Goal: Information Seeking & Learning: Find specific fact

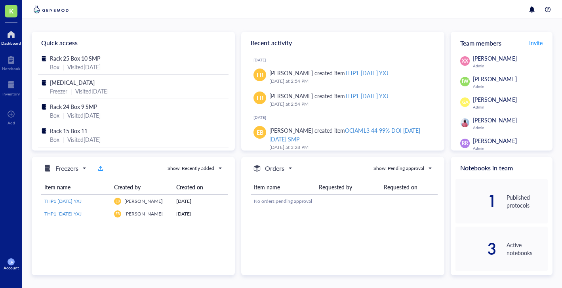
click at [10, 37] on div at bounding box center [11, 34] width 20 height 13
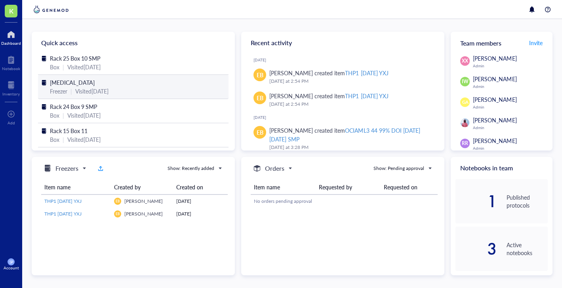
click at [84, 82] on span "[MEDICAL_DATA]" at bounding box center [72, 82] width 45 height 8
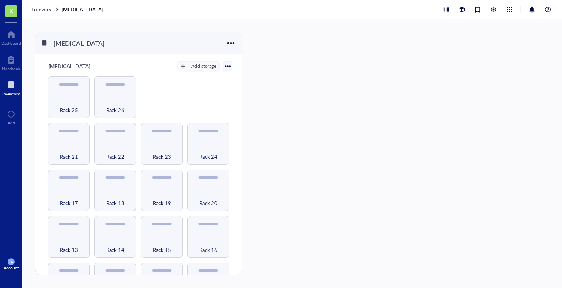
click at [10, 92] on div "Inventory" at bounding box center [10, 93] width 17 height 5
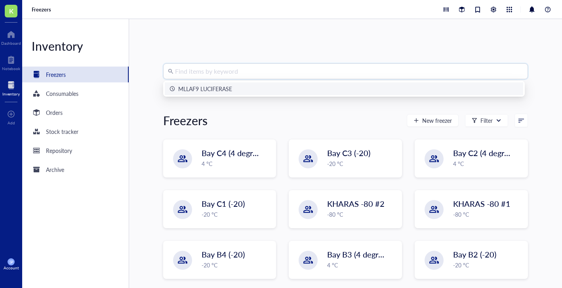
click at [238, 76] on input "search" at bounding box center [349, 71] width 348 height 15
type input "RN2"
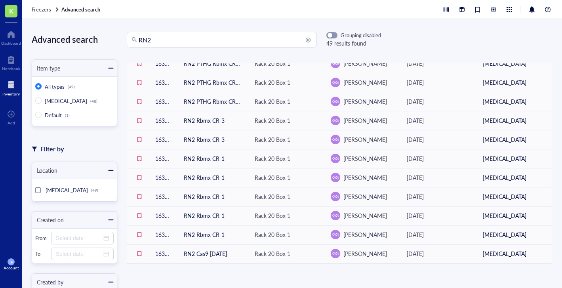
scroll to position [322, 0]
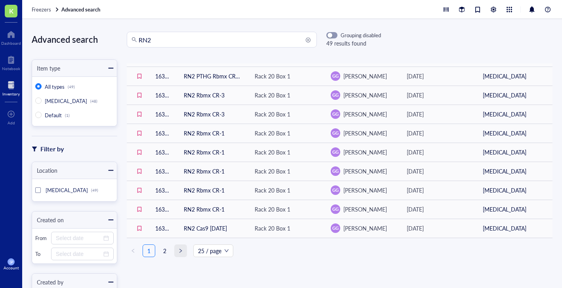
click at [178, 248] on span "right" at bounding box center [180, 250] width 5 height 5
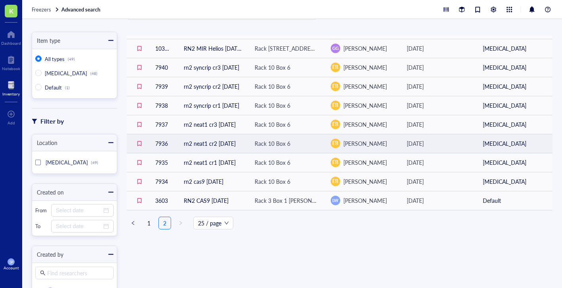
scroll to position [28, 0]
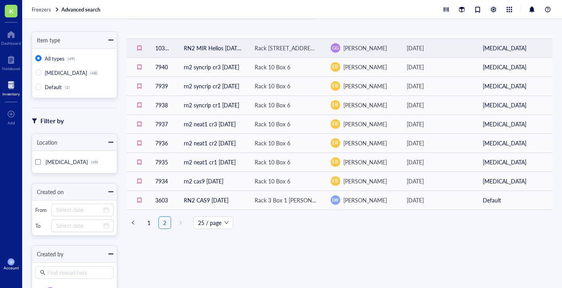
click at [203, 50] on td "RN2 MIR Helios [DATE]" at bounding box center [212, 47] width 71 height 19
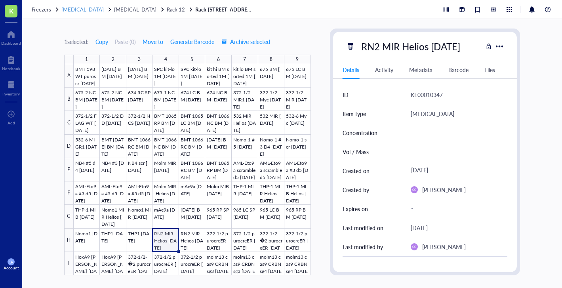
click at [74, 9] on span "[MEDICAL_DATA]" at bounding box center [82, 10] width 42 height 8
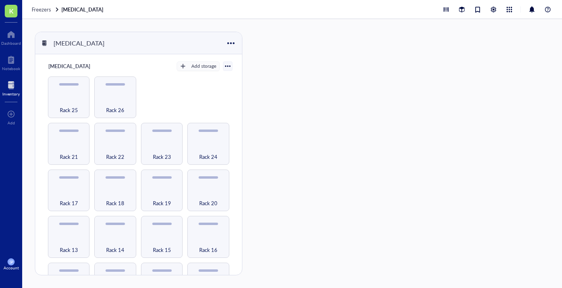
click at [10, 89] on div at bounding box center [10, 85] width 17 height 13
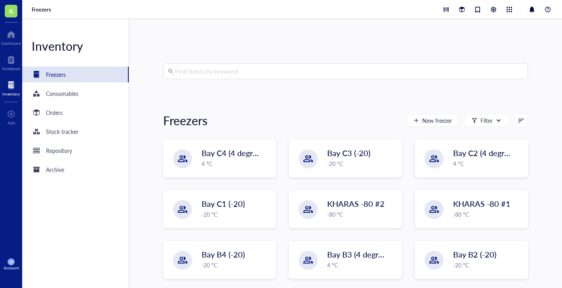
click at [180, 70] on input "search" at bounding box center [349, 71] width 348 height 15
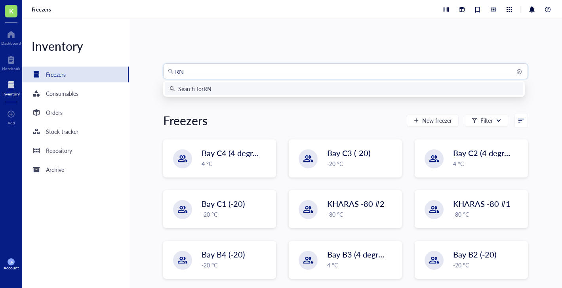
type input "RN2"
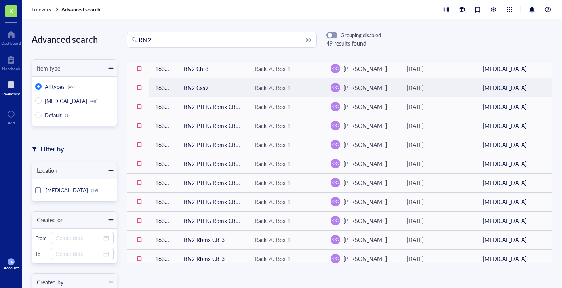
scroll to position [243, 0]
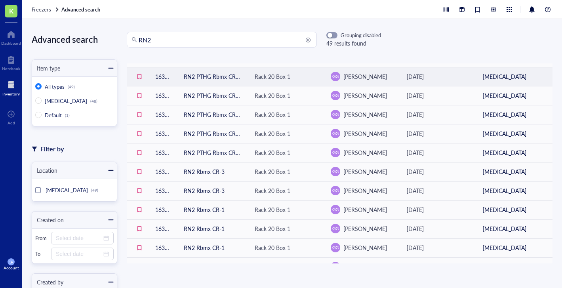
click at [216, 79] on td "RN2 PTHG Rbmx CR-3 [DATE]" at bounding box center [212, 76] width 71 height 19
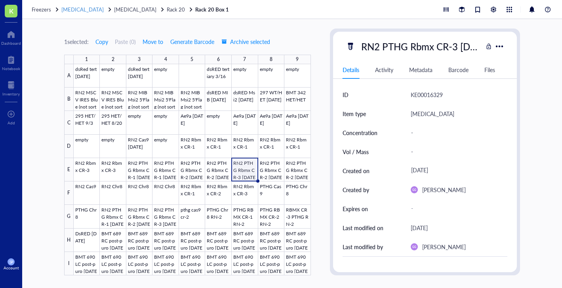
click at [72, 8] on span "[MEDICAL_DATA]" at bounding box center [82, 10] width 42 height 8
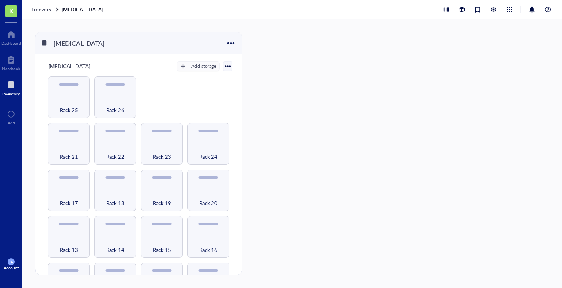
click at [8, 93] on div "Inventory" at bounding box center [10, 93] width 17 height 5
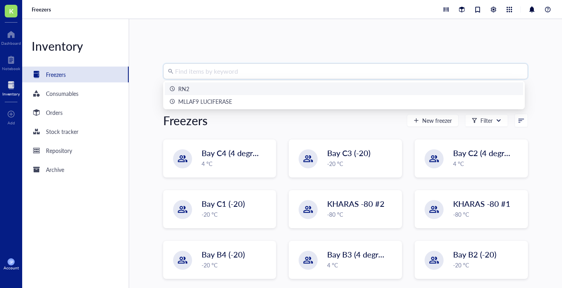
click at [179, 69] on input "search" at bounding box center [349, 71] width 348 height 15
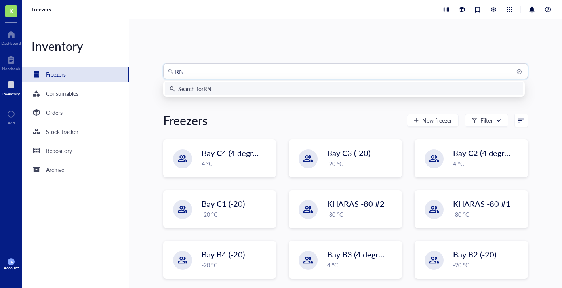
type input "RN2"
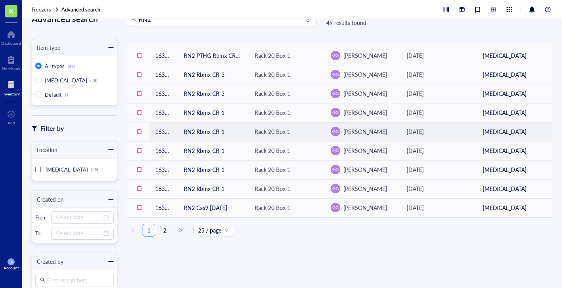
scroll to position [30, 0]
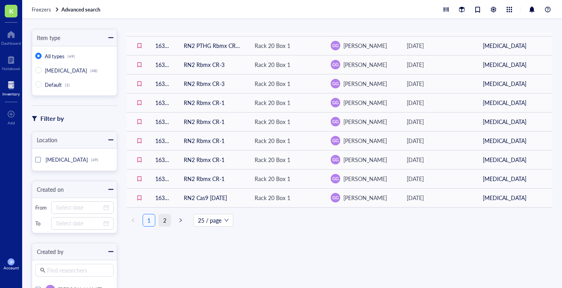
click at [165, 217] on link "2" at bounding box center [165, 220] width 12 height 12
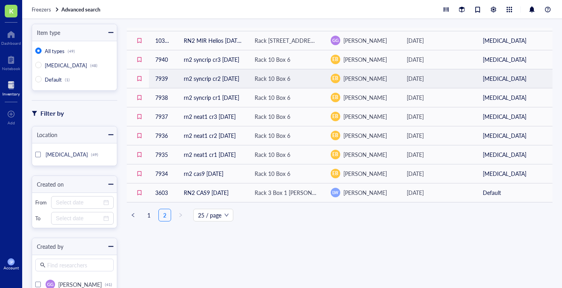
scroll to position [36, 0]
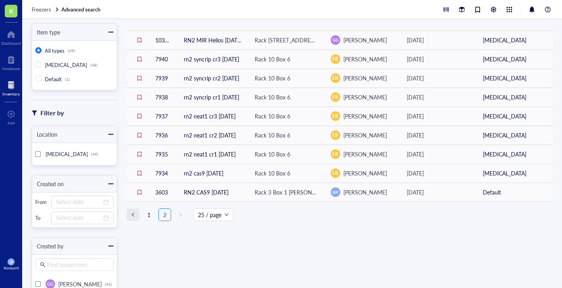
click at [131, 213] on span "left" at bounding box center [133, 214] width 5 height 5
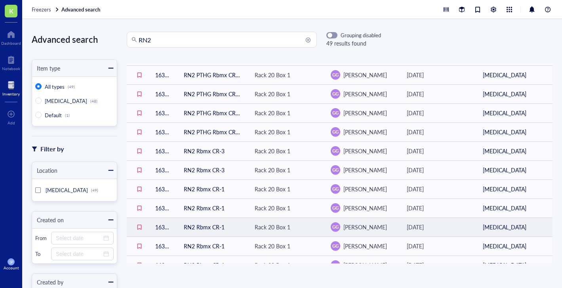
scroll to position [322, 0]
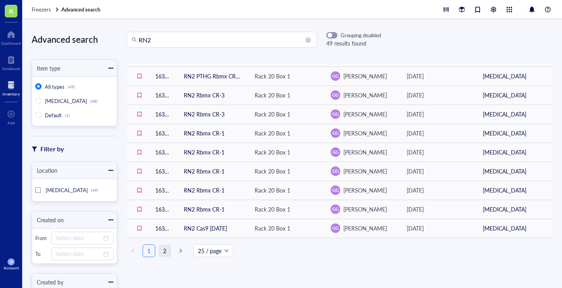
click at [164, 247] on link "2" at bounding box center [165, 251] width 12 height 12
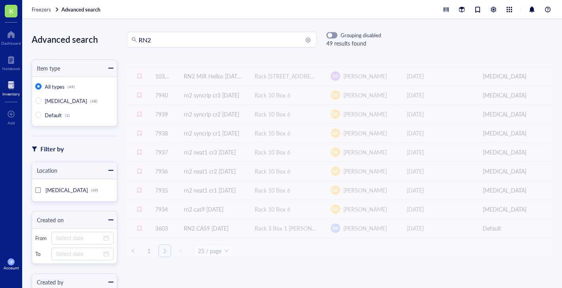
scroll to position [303, 0]
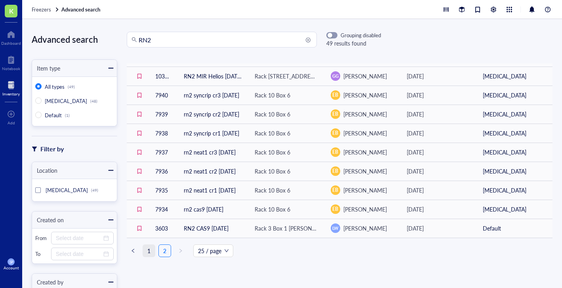
click at [151, 251] on link "1" at bounding box center [149, 251] width 12 height 12
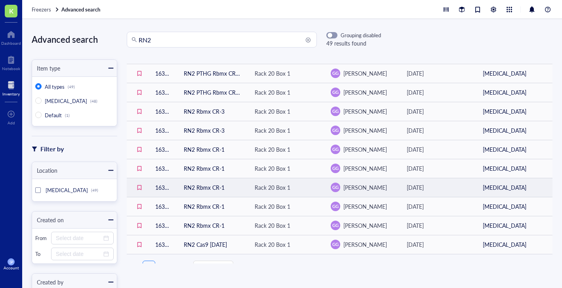
scroll to position [322, 0]
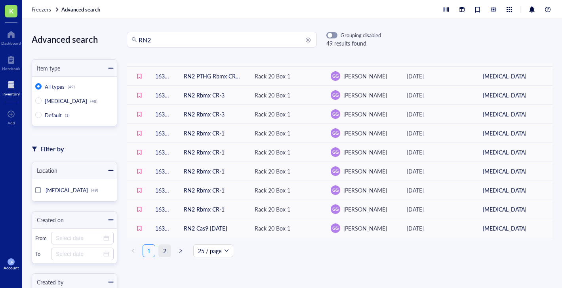
click at [160, 252] on link "2" at bounding box center [165, 251] width 12 height 12
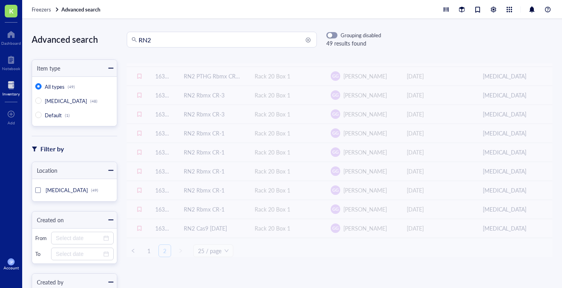
scroll to position [303, 0]
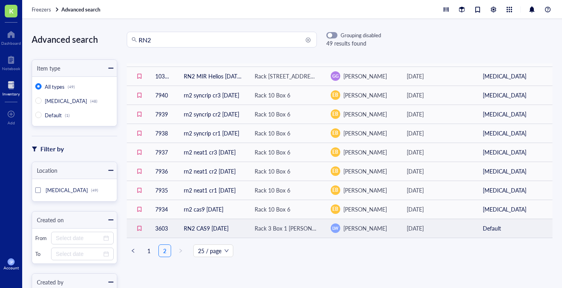
click at [227, 228] on td "RN2 CAS9 [DATE]" at bounding box center [212, 228] width 71 height 19
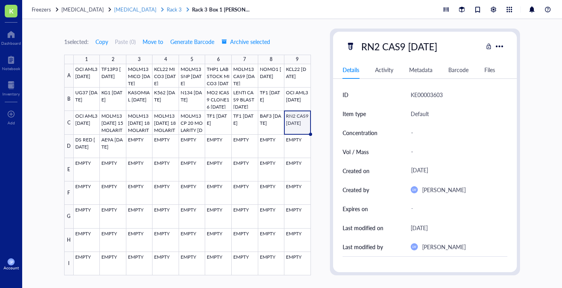
click at [128, 10] on span "[MEDICAL_DATA]" at bounding box center [135, 10] width 42 height 8
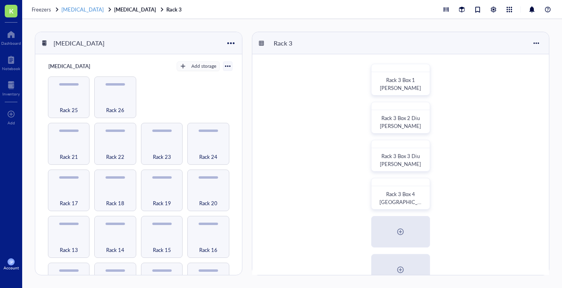
click at [86, 10] on span "[MEDICAL_DATA]" at bounding box center [82, 10] width 42 height 8
